Goal: Book appointment/travel/reservation

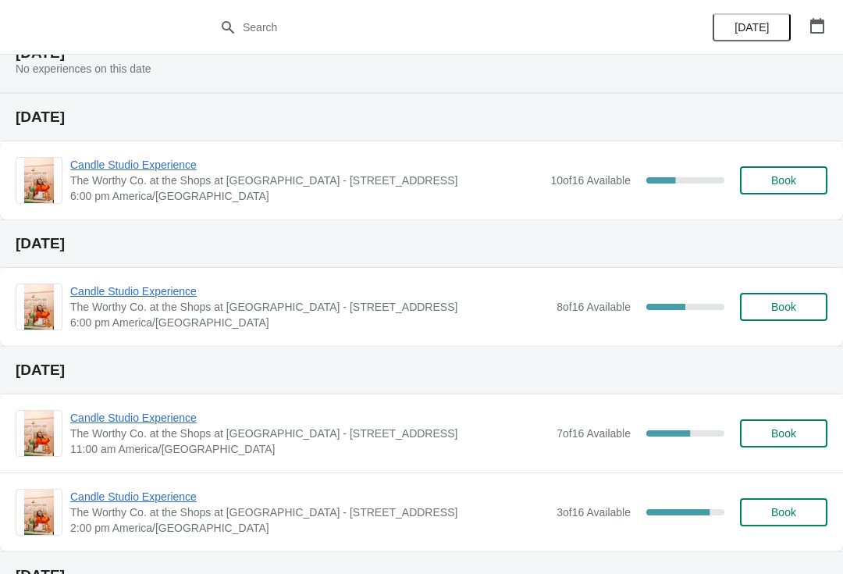
scroll to position [134, 0]
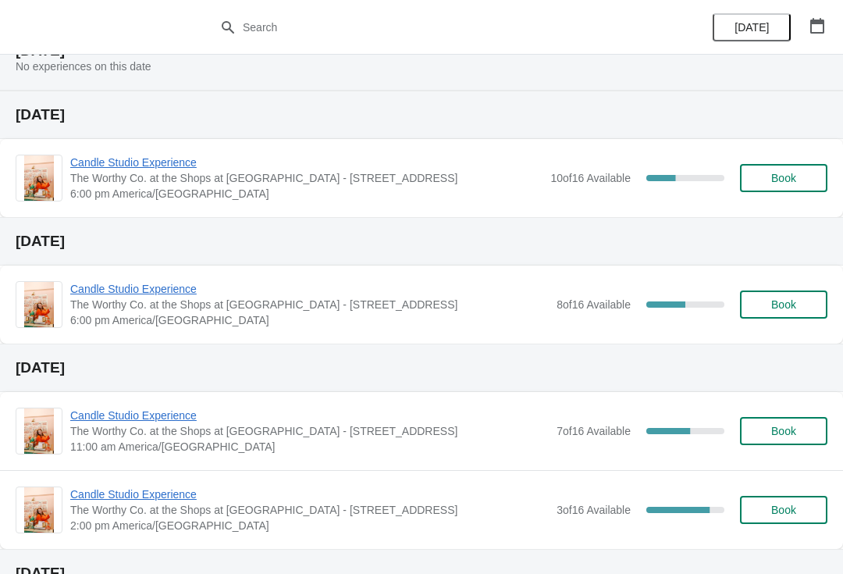
click at [807, 304] on span "Book" at bounding box center [783, 304] width 59 height 12
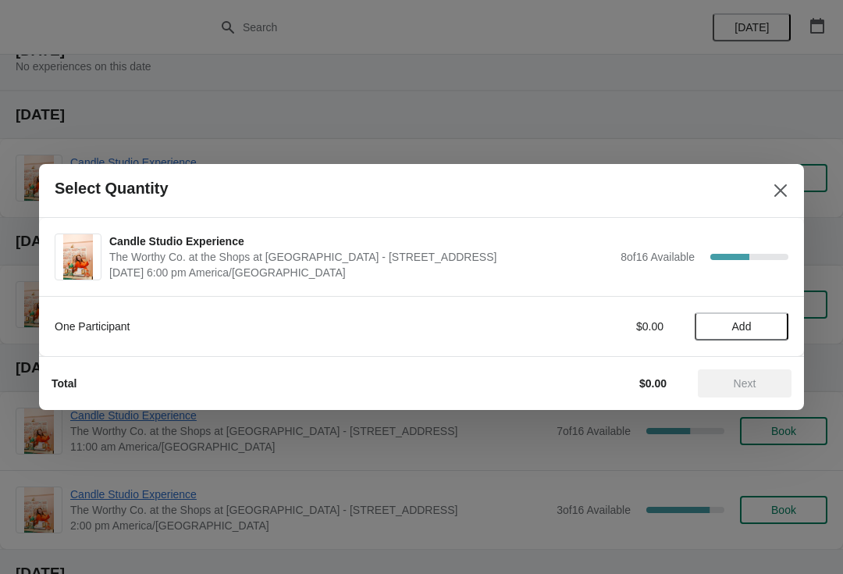
click at [747, 308] on div "One Participant $0.00 Add" at bounding box center [422, 319] width 734 height 44
click at [736, 328] on span "Add" at bounding box center [743, 326] width 20 height 12
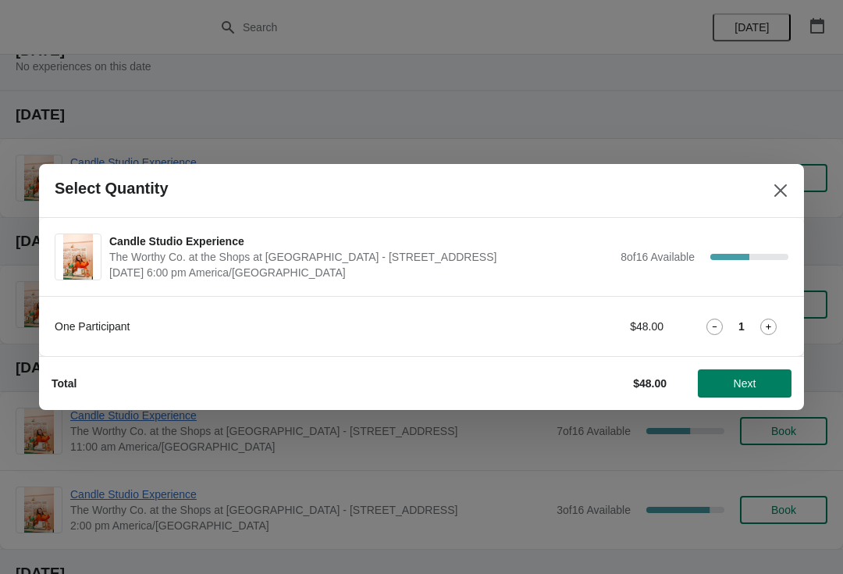
click at [765, 319] on icon at bounding box center [769, 327] width 16 height 16
click at [750, 375] on button "Next" at bounding box center [745, 383] width 94 height 28
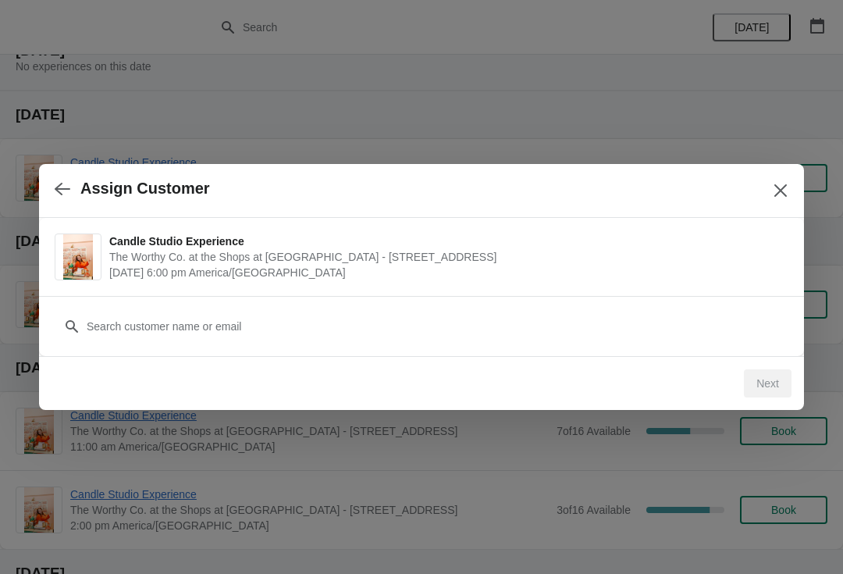
click at [64, 202] on button "button" at bounding box center [62, 188] width 28 height 30
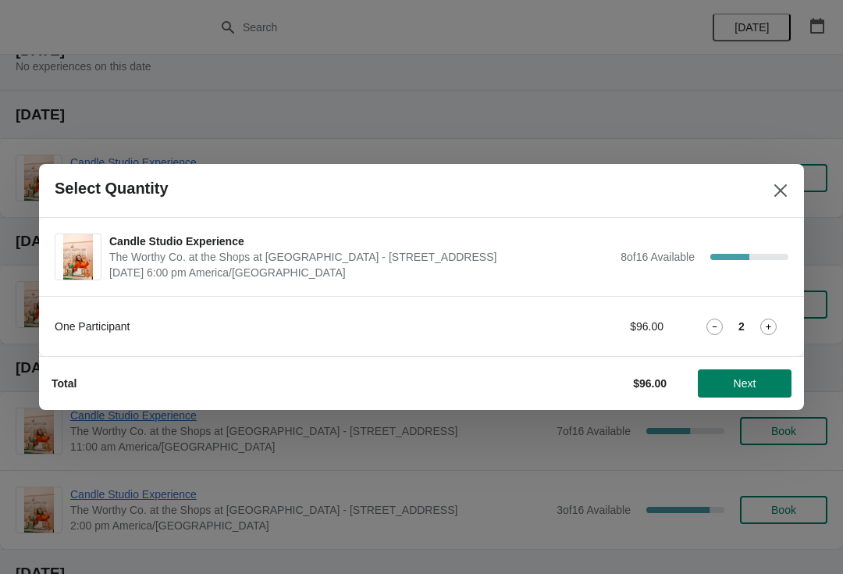
click at [720, 326] on icon at bounding box center [715, 327] width 16 height 16
click at [718, 331] on icon at bounding box center [715, 327] width 16 height 16
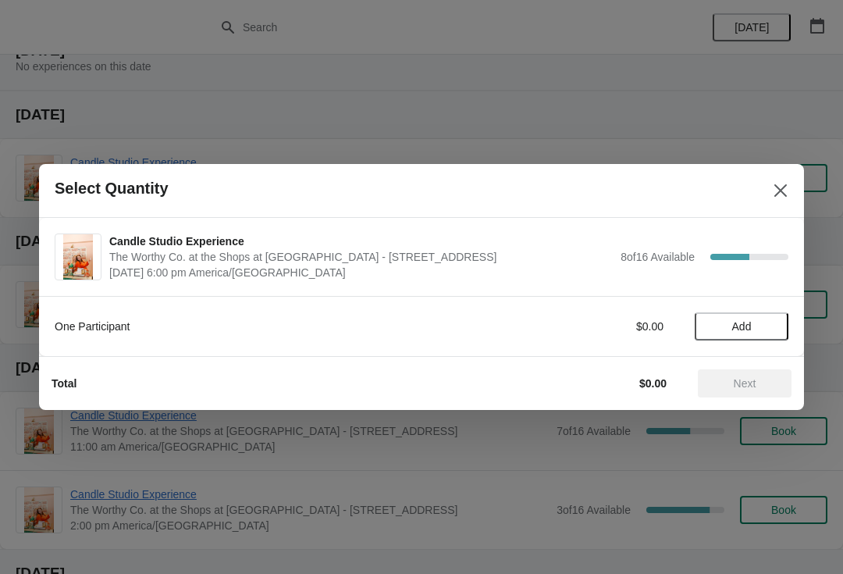
click at [782, 187] on icon "Close" at bounding box center [781, 191] width 16 height 16
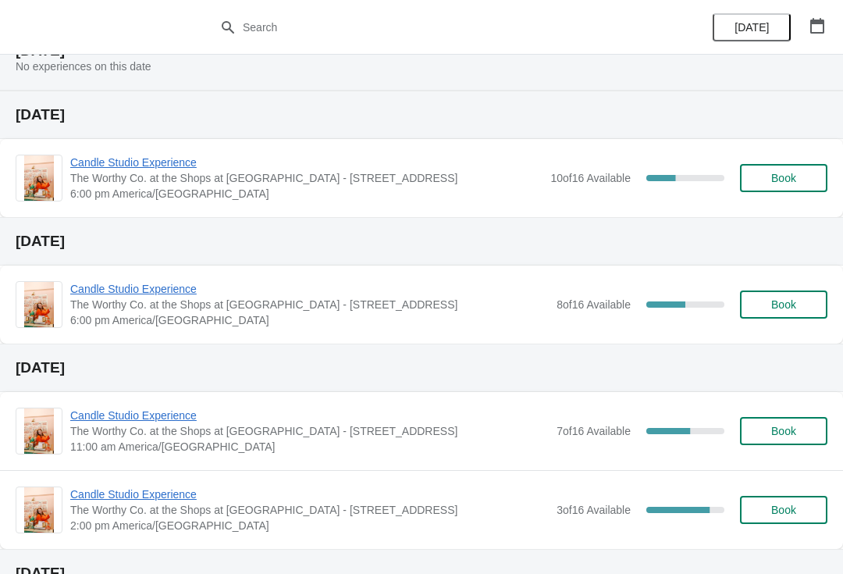
click at [792, 311] on span "Book" at bounding box center [784, 304] width 25 height 12
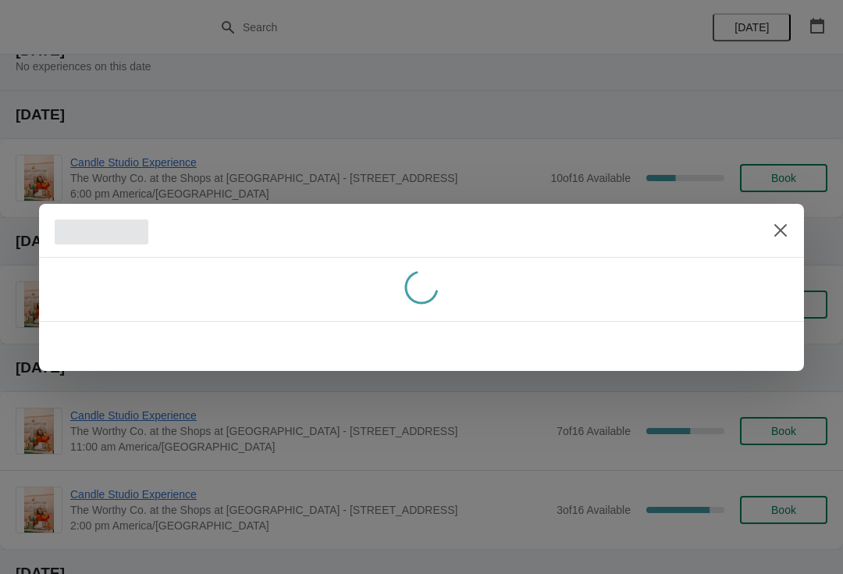
scroll to position [0, 0]
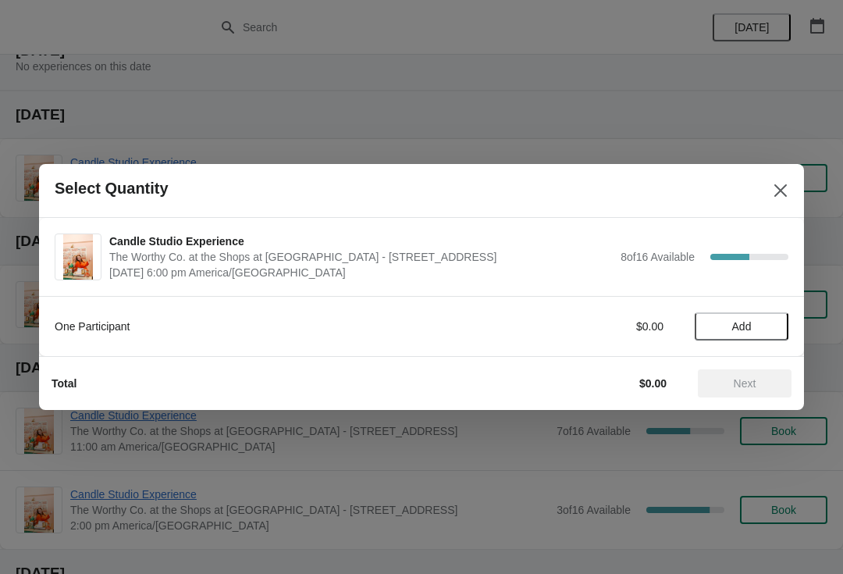
click at [745, 333] on button "Add" at bounding box center [742, 326] width 94 height 28
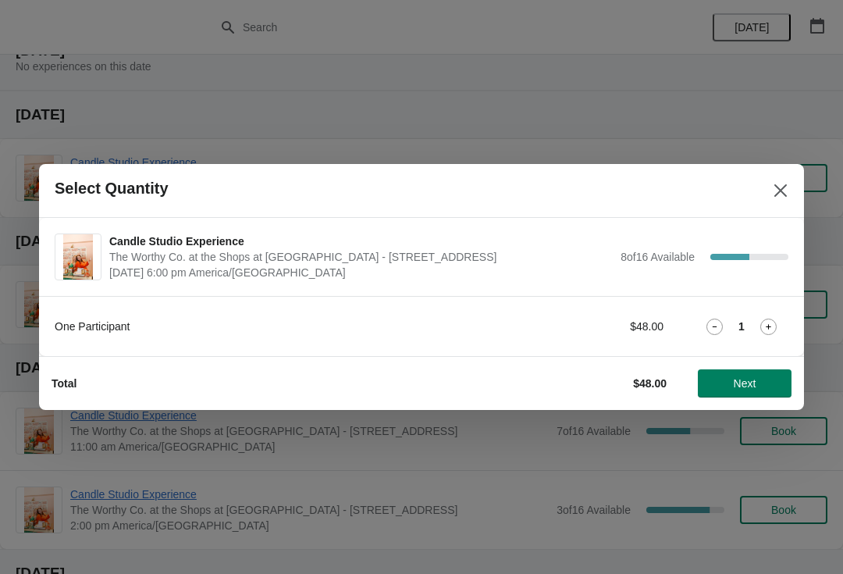
click at [747, 383] on span "Next" at bounding box center [745, 383] width 23 height 12
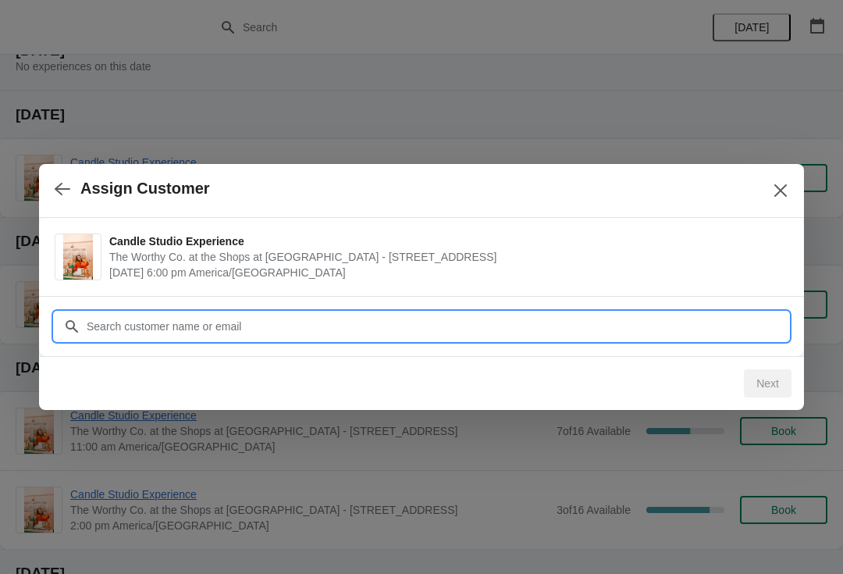
click at [205, 315] on input "Customer" at bounding box center [437, 326] width 703 height 28
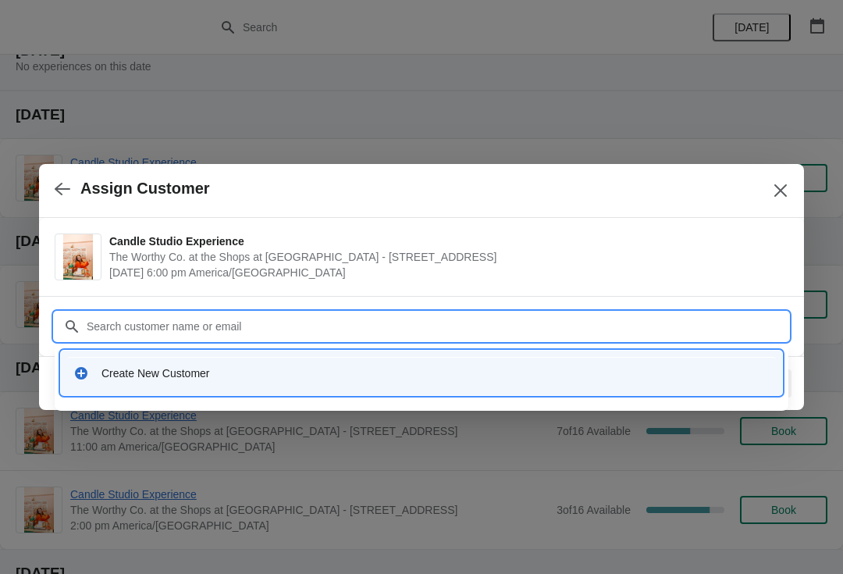
click at [106, 367] on div "Create New Customer" at bounding box center [436, 373] width 668 height 16
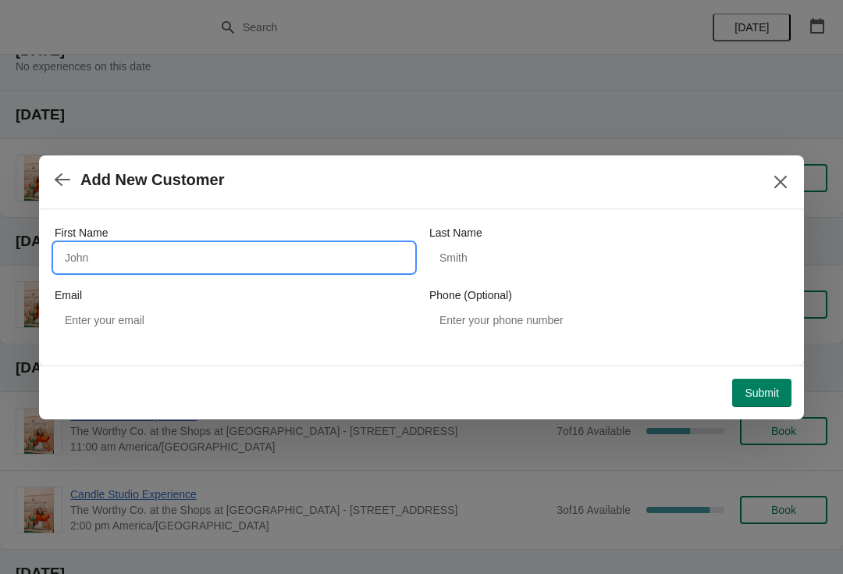
click at [178, 255] on input "First Name" at bounding box center [234, 258] width 359 height 28
type input "Natali"
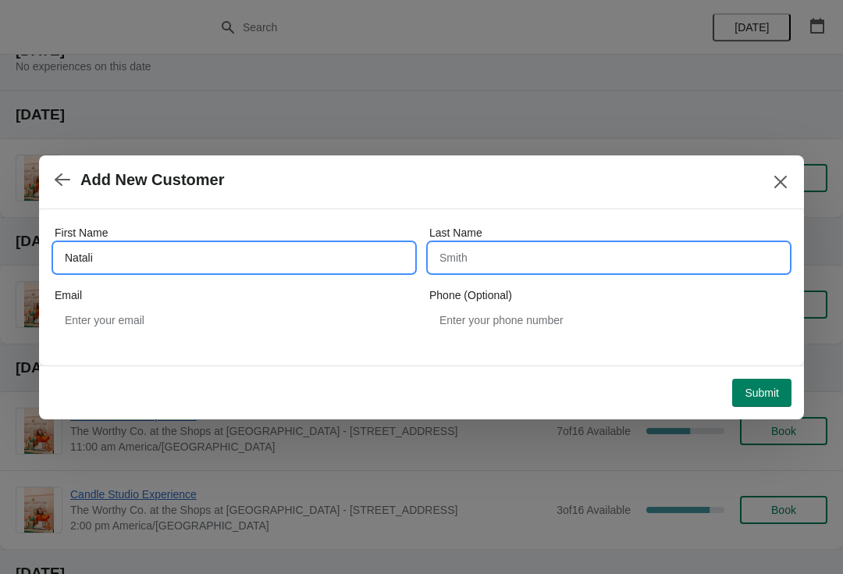
click at [541, 261] on input "Last Name" at bounding box center [609, 258] width 359 height 28
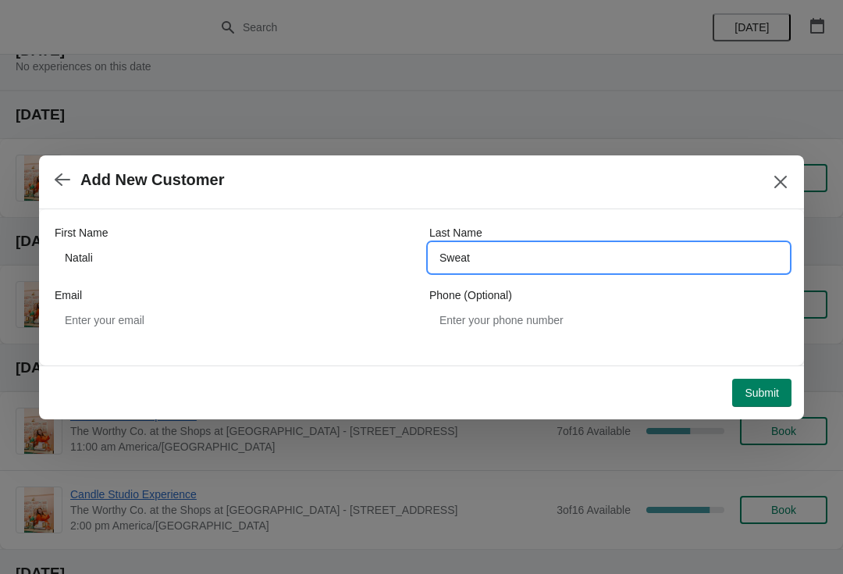
type input "Sweat"
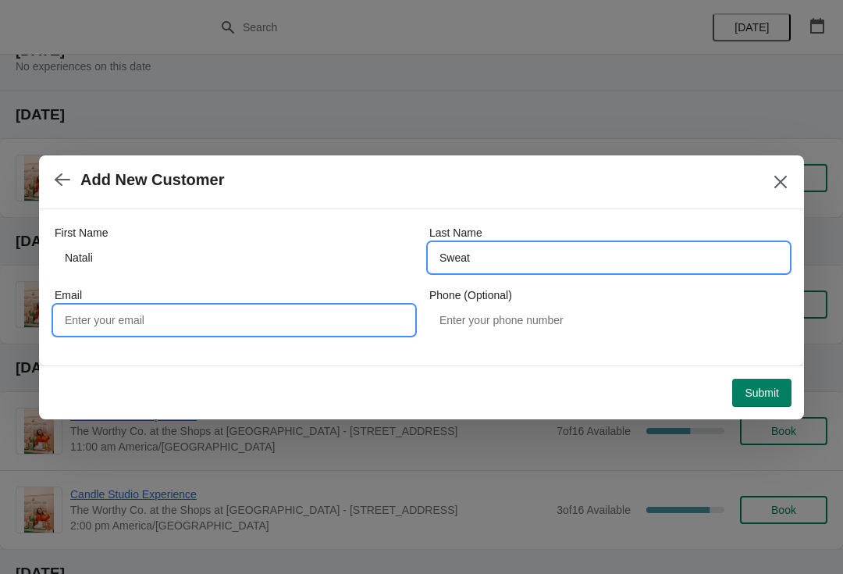
click at [241, 318] on input "Email" at bounding box center [234, 320] width 359 height 28
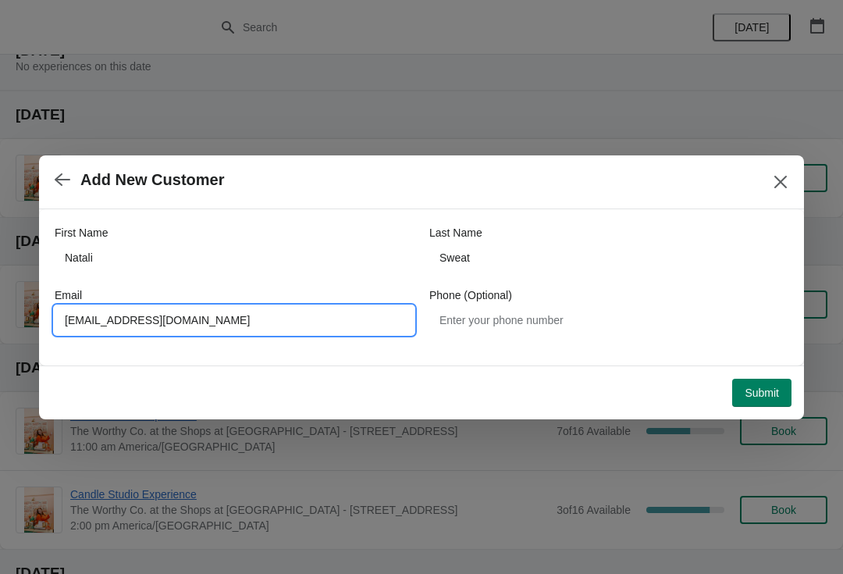
type input "[EMAIL_ADDRESS][DOMAIN_NAME]"
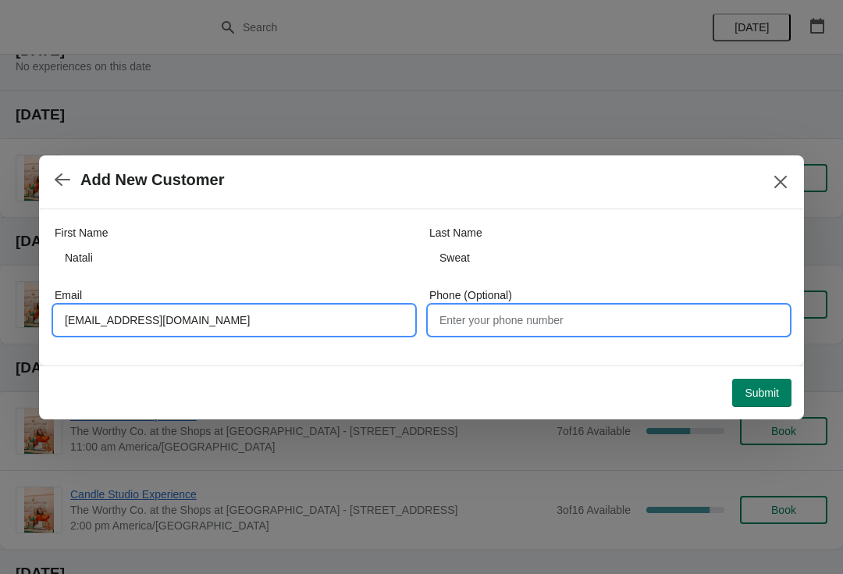
click at [569, 318] on input "Phone (Optional)" at bounding box center [609, 320] width 359 height 28
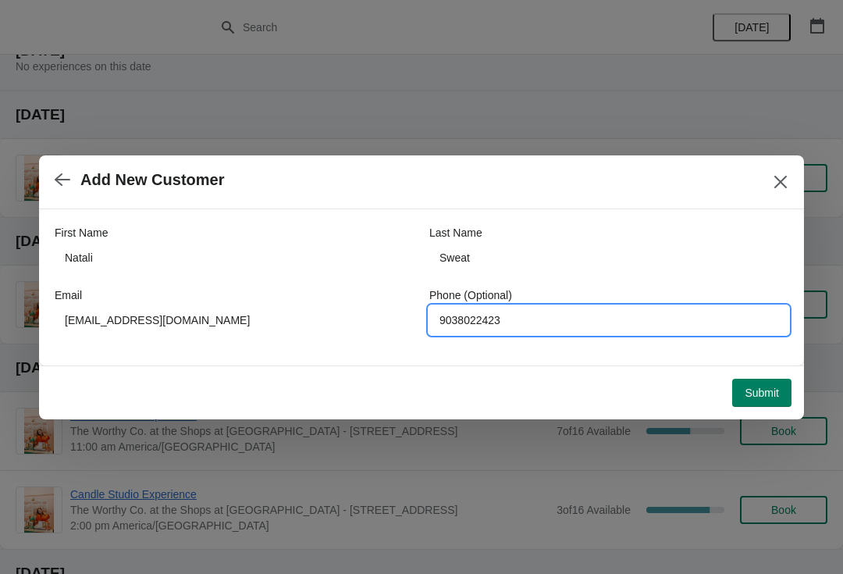
type input "9038022423"
click at [772, 395] on span "Submit" at bounding box center [762, 393] width 34 height 12
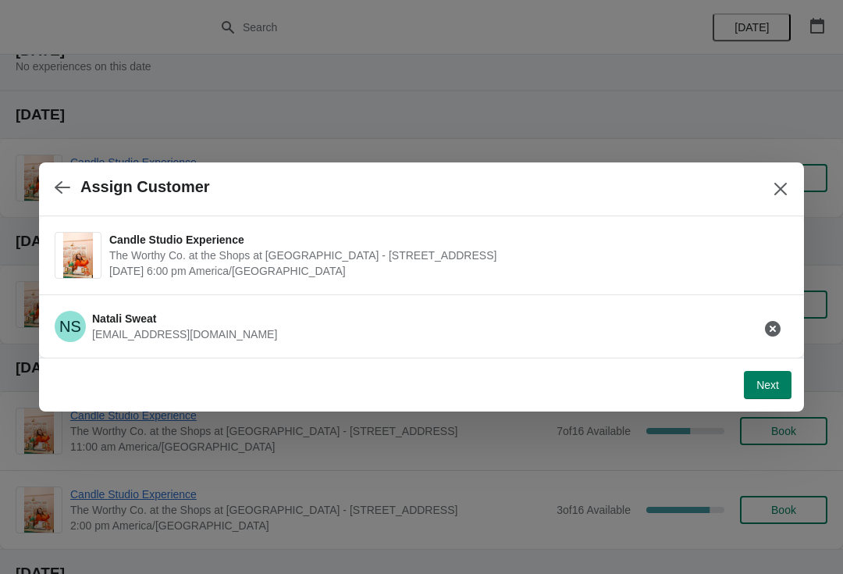
click at [763, 384] on span "Next" at bounding box center [768, 385] width 23 height 12
